Goal: Information Seeking & Learning: Learn about a topic

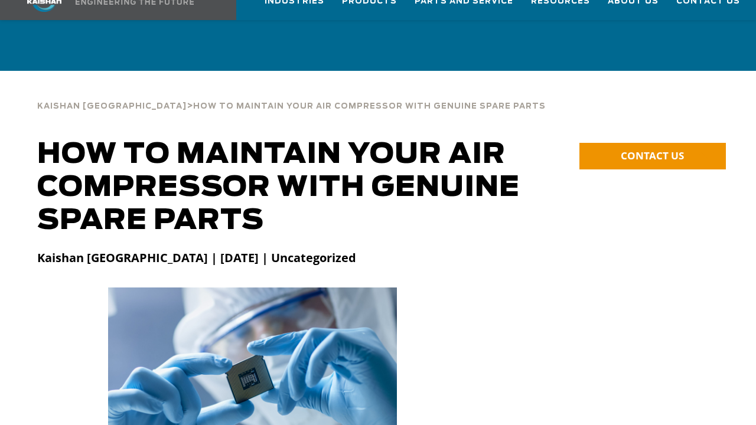
scroll to position [59, 0]
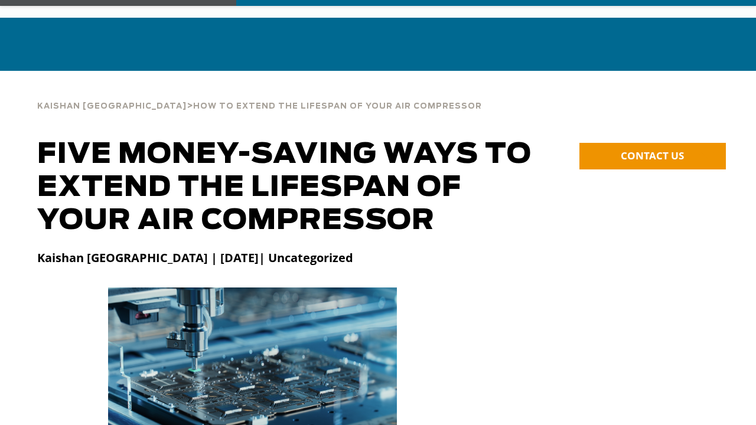
scroll to position [59, 0]
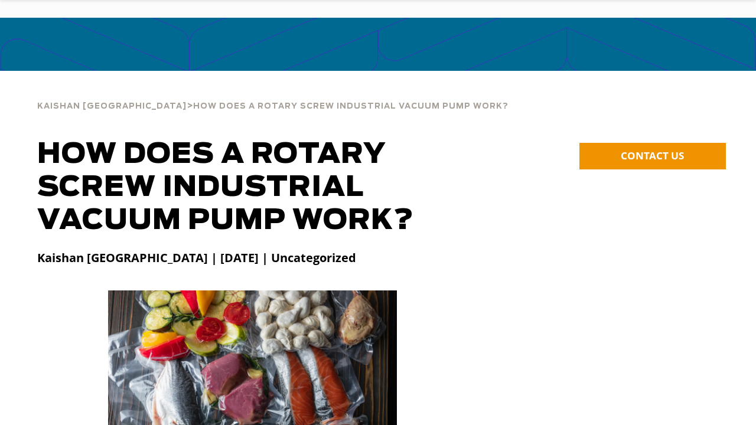
scroll to position [59, 0]
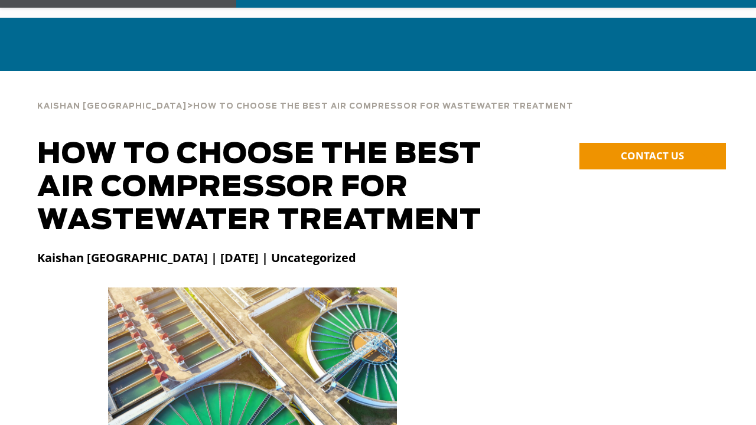
scroll to position [59, 0]
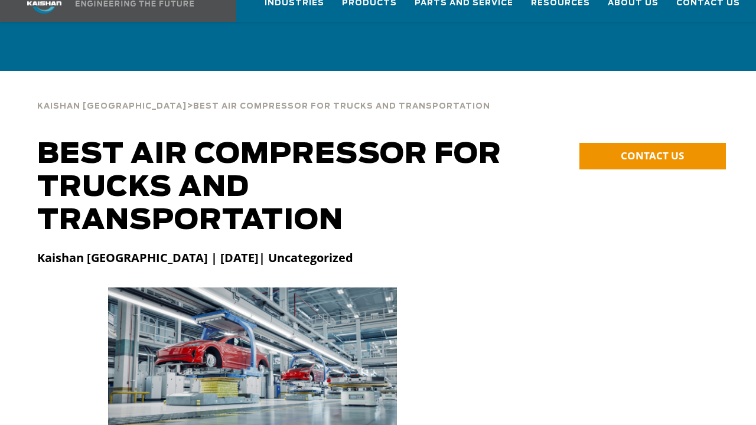
scroll to position [59, 0]
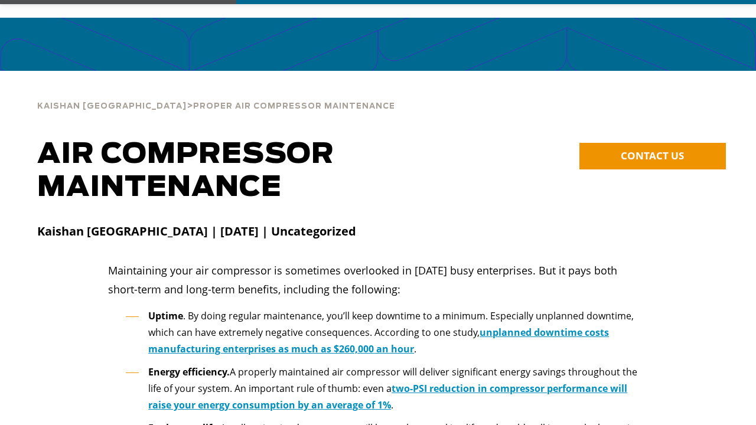
scroll to position [59, 0]
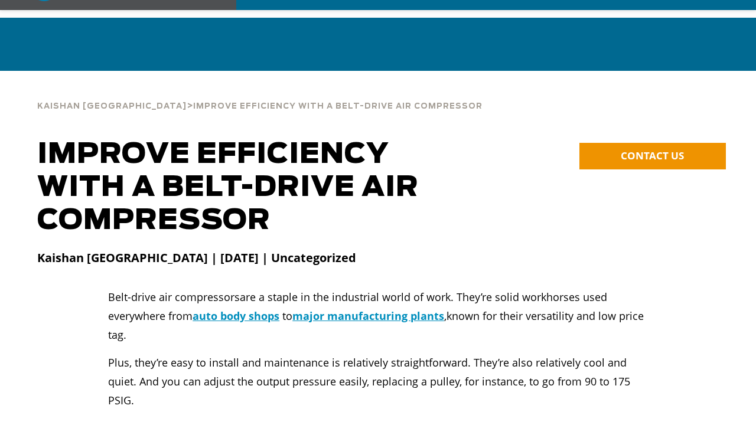
scroll to position [59, 0]
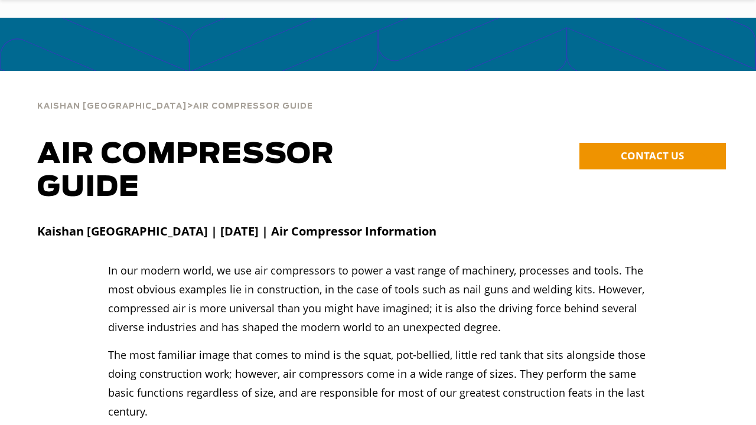
scroll to position [59, 0]
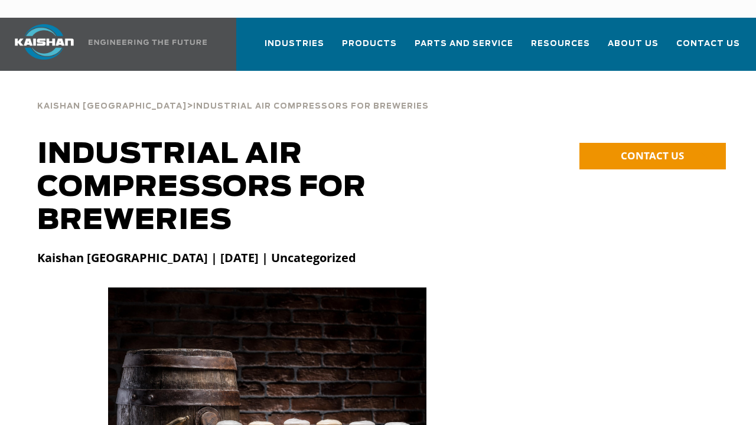
scroll to position [59, 0]
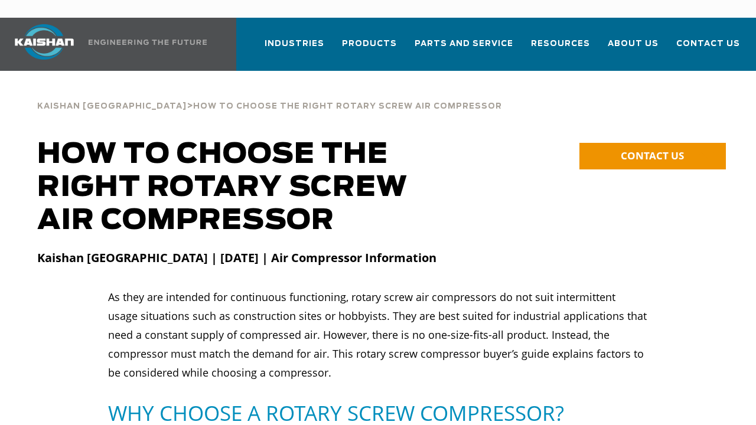
scroll to position [59, 0]
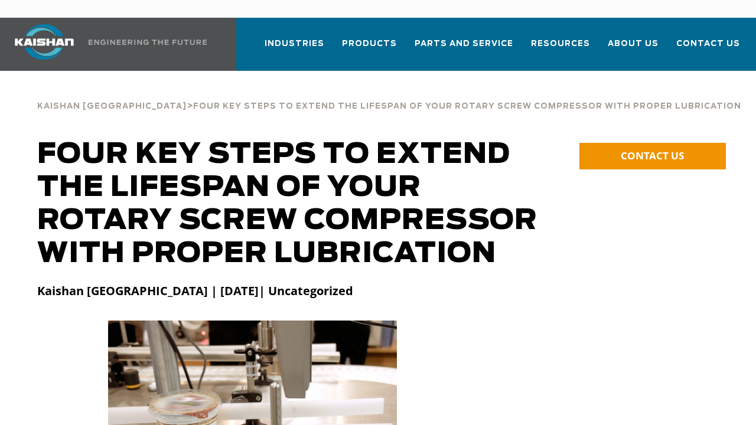
scroll to position [59, 0]
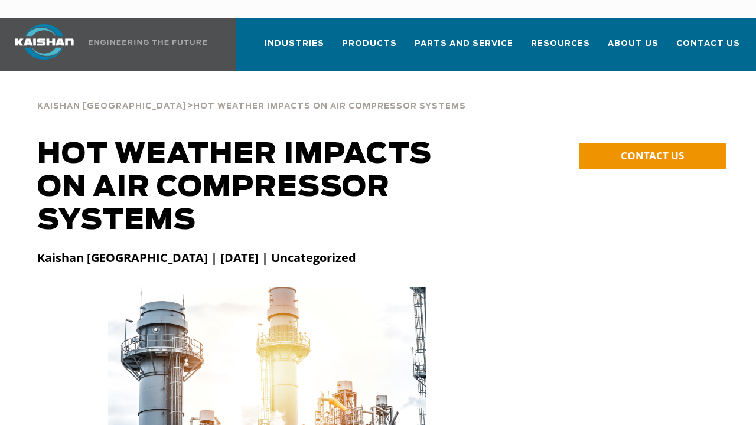
scroll to position [59, 0]
